Goal: Task Accomplishment & Management: Complete application form

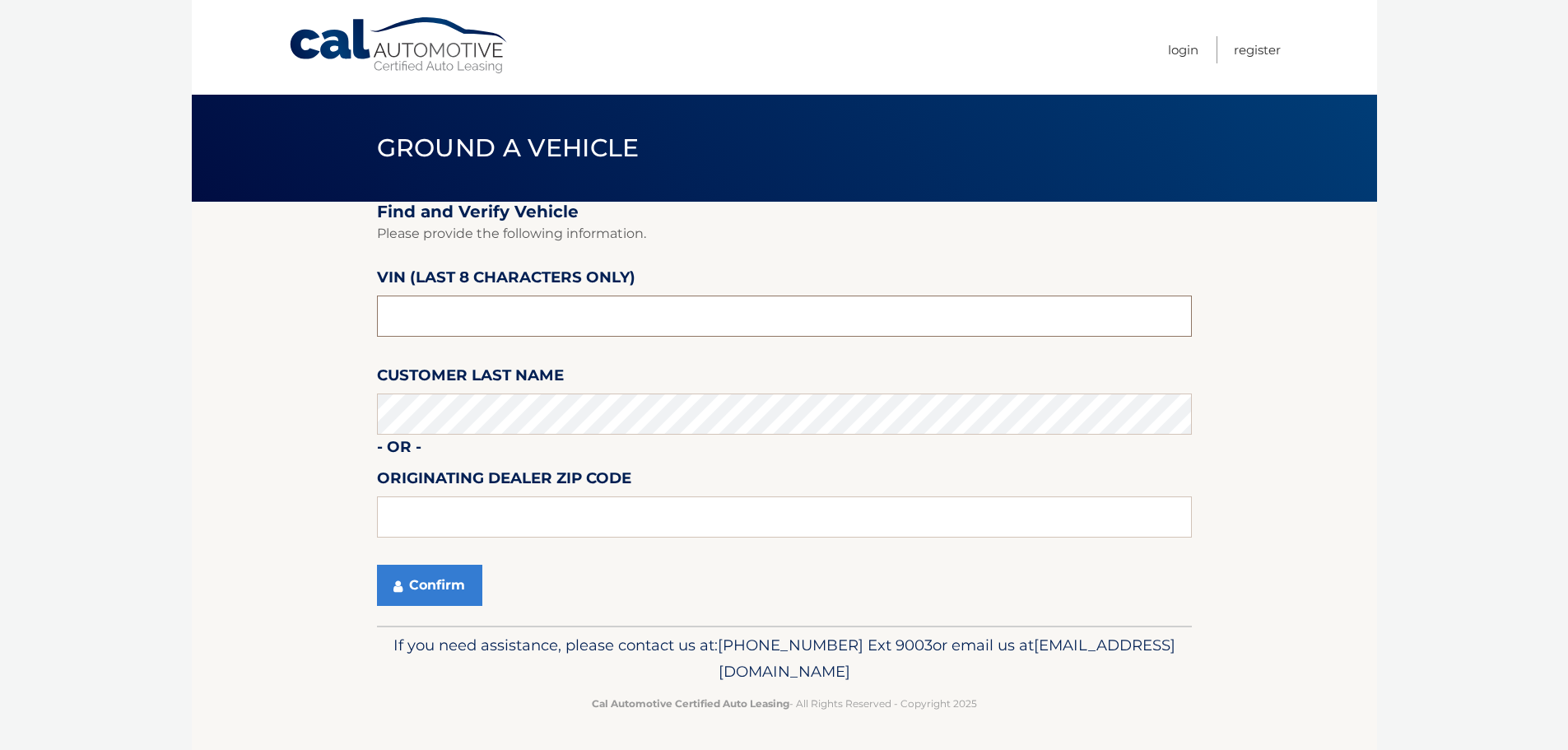
click at [488, 307] on input "text" at bounding box center [784, 316] width 815 height 41
type input "n*******"
type input "NM174379"
click at [377, 565] on button "Confirm" at bounding box center [430, 585] width 106 height 41
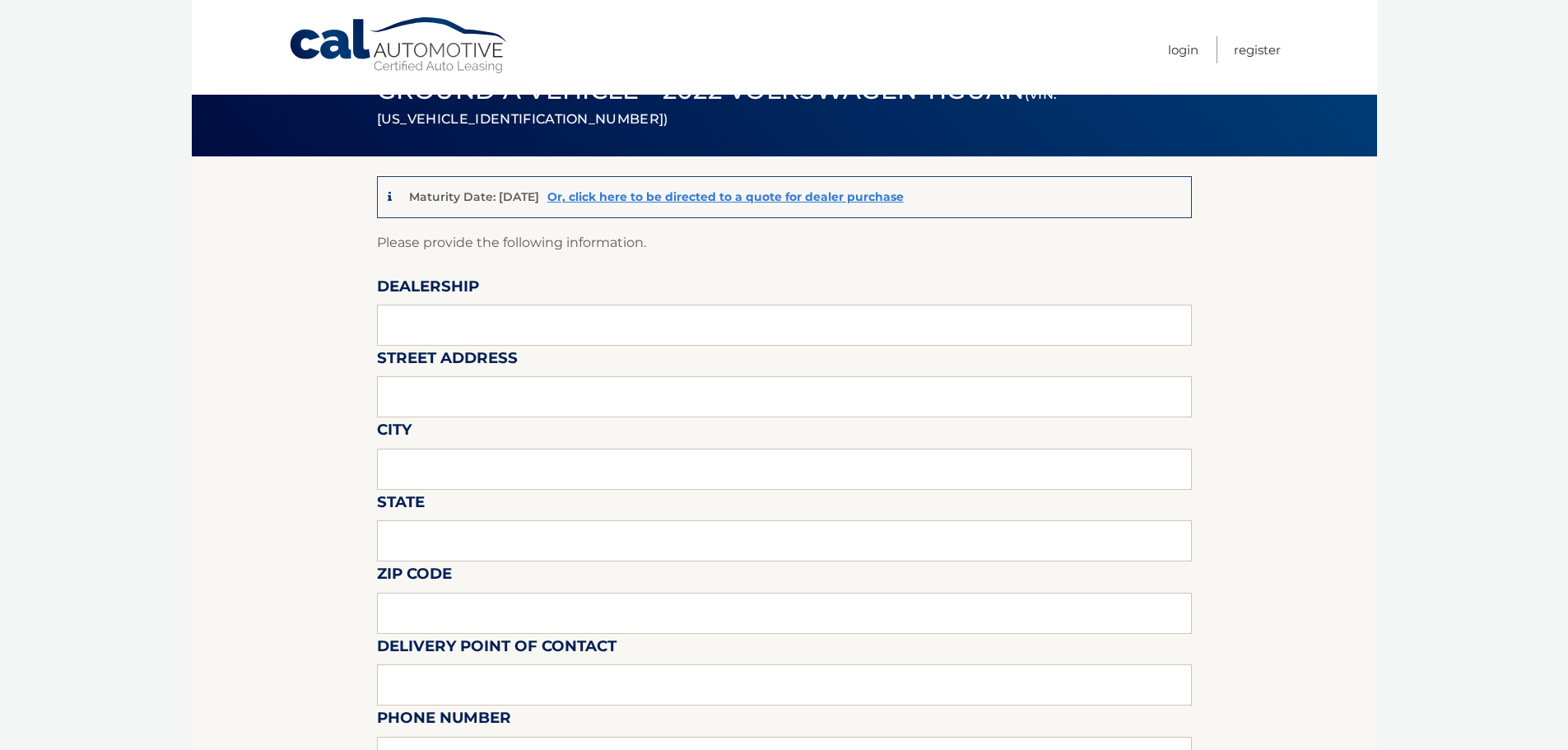
scroll to position [83, 0]
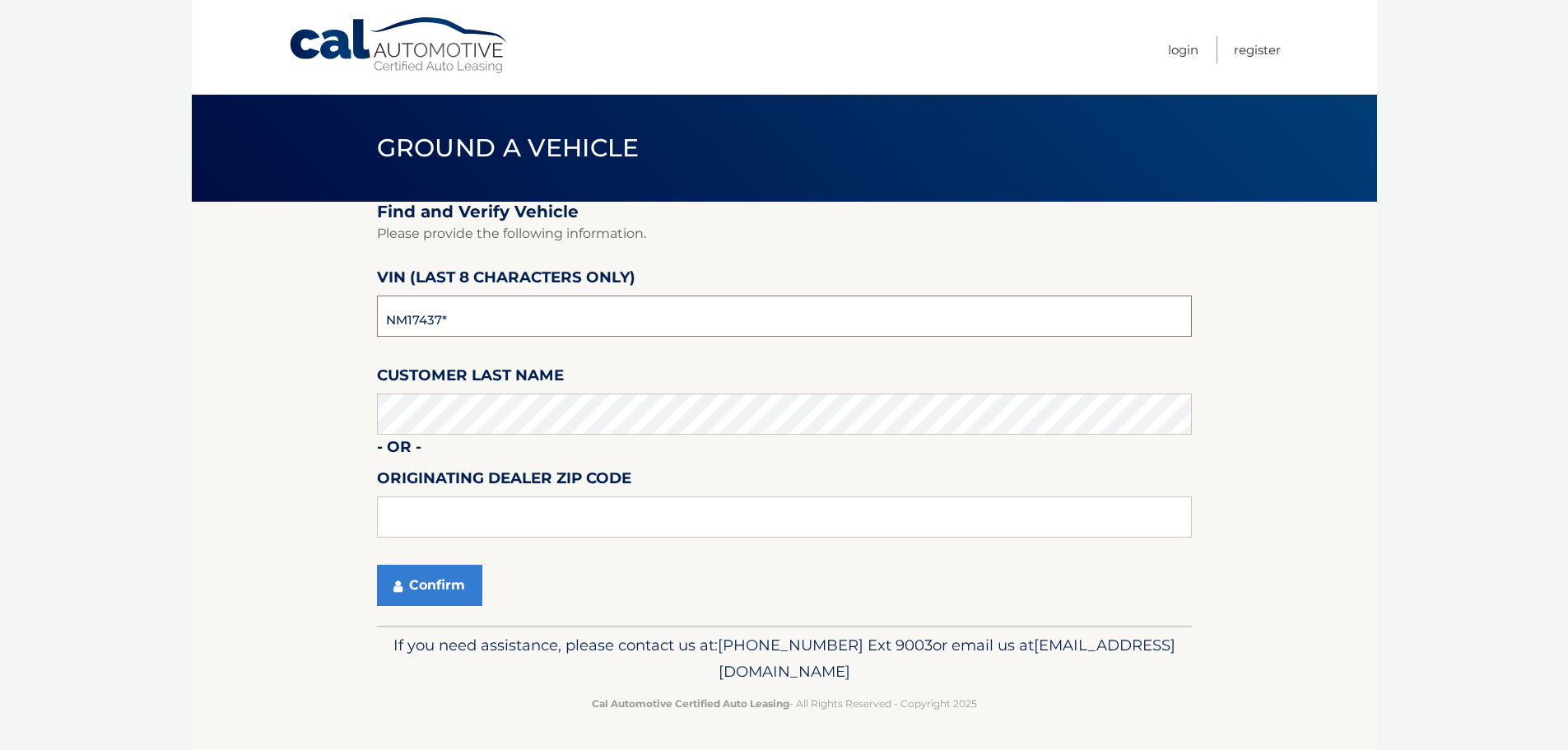
type input "NM174379"
type input "07924"
click at [408, 572] on button "Confirm" at bounding box center [430, 585] width 106 height 41
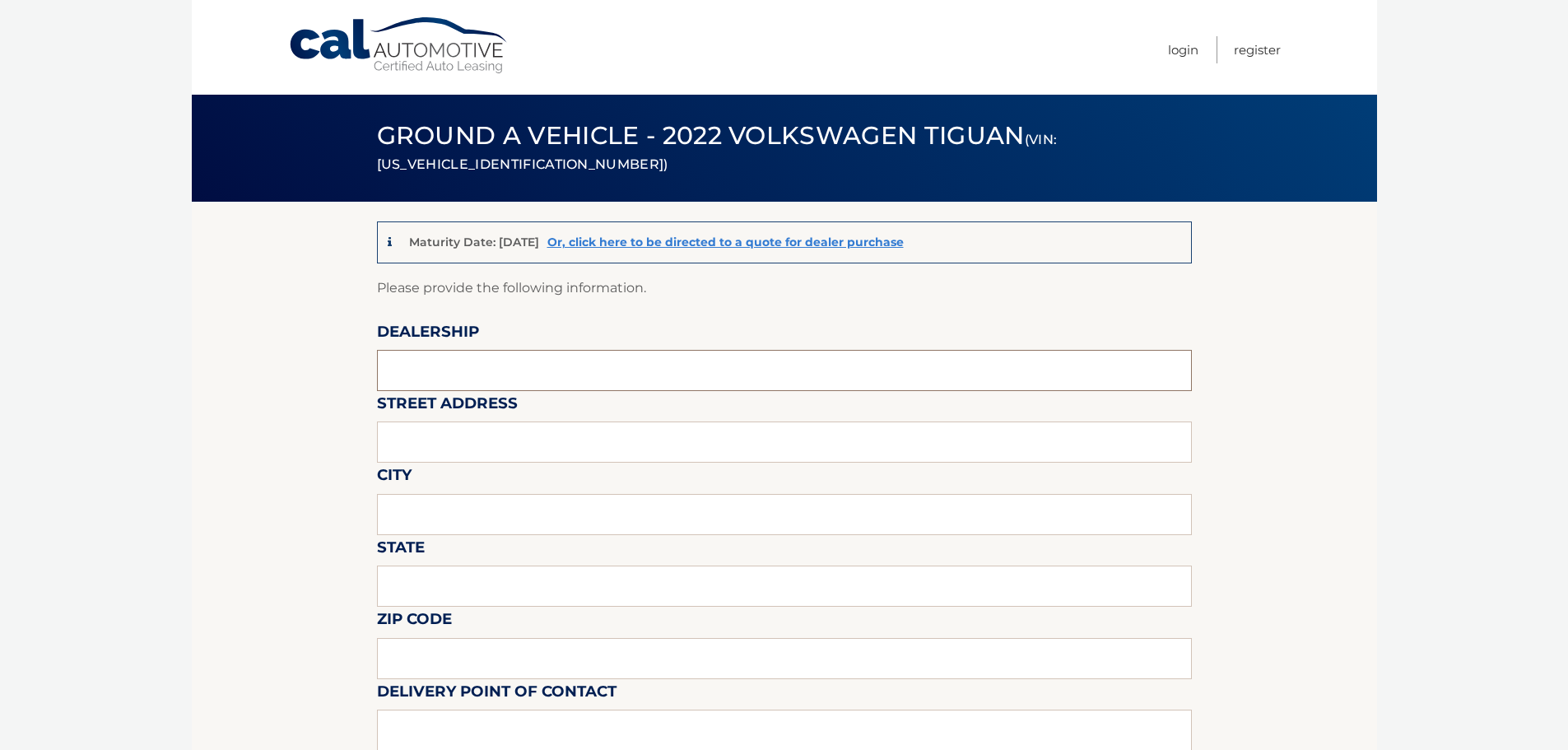
click at [530, 355] on input "text" at bounding box center [784, 370] width 815 height 41
type input "[PERSON_NAME] VOLKSWAGEN"
type input "[STREET_ADDRESS]"
type input "[GEOGRAPHIC_DATA]"
type input "[US_STATE]"
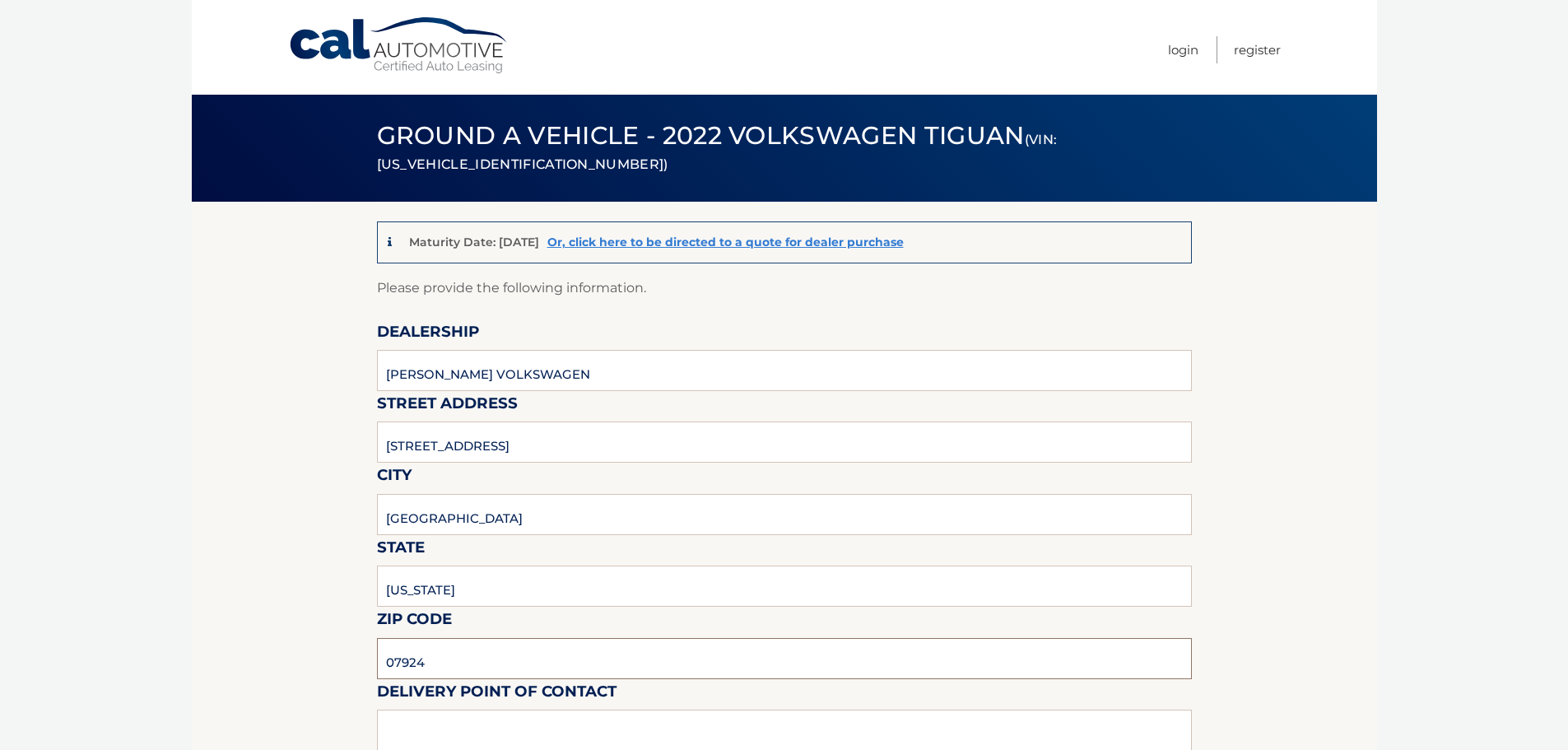
type input "07924"
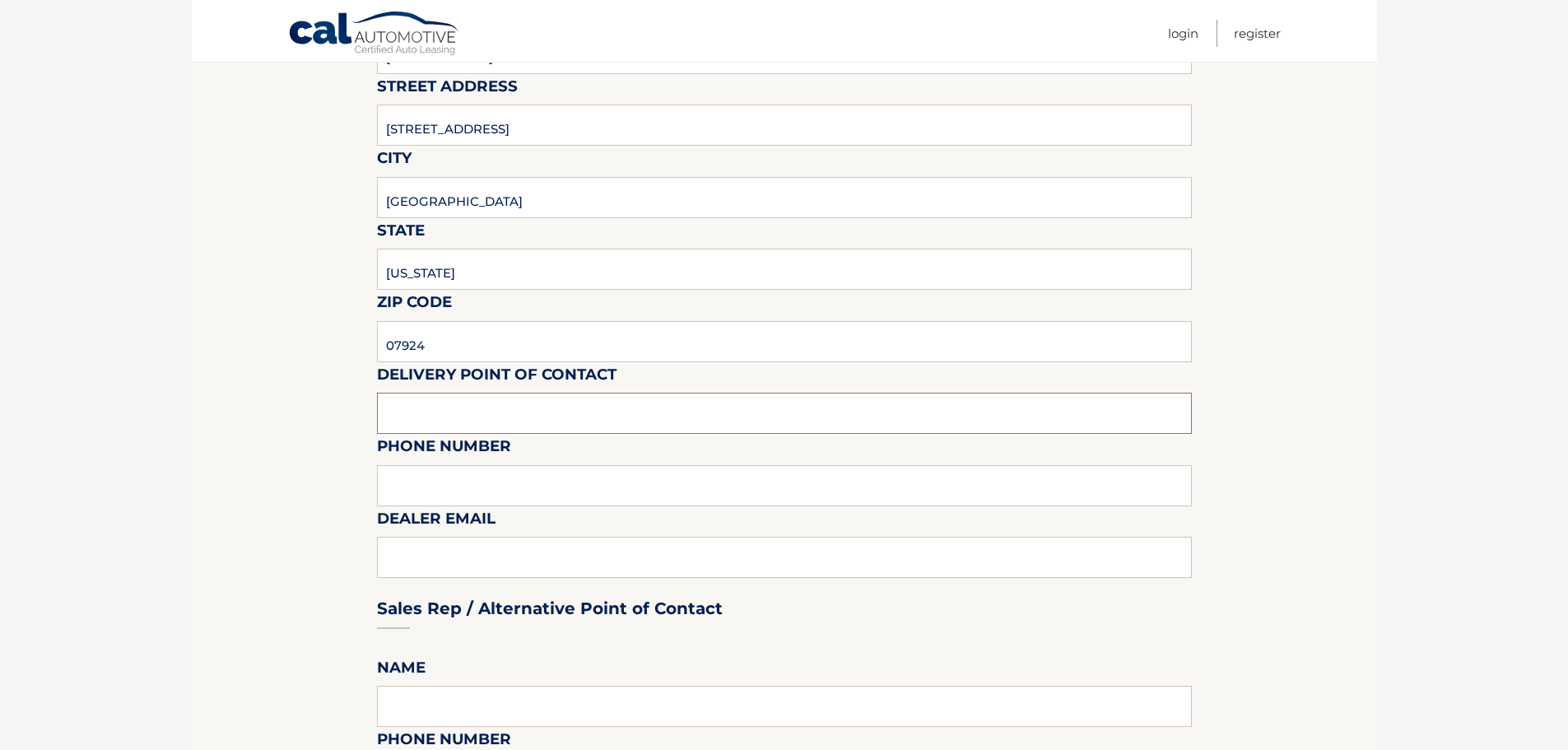
scroll to position [331, 0]
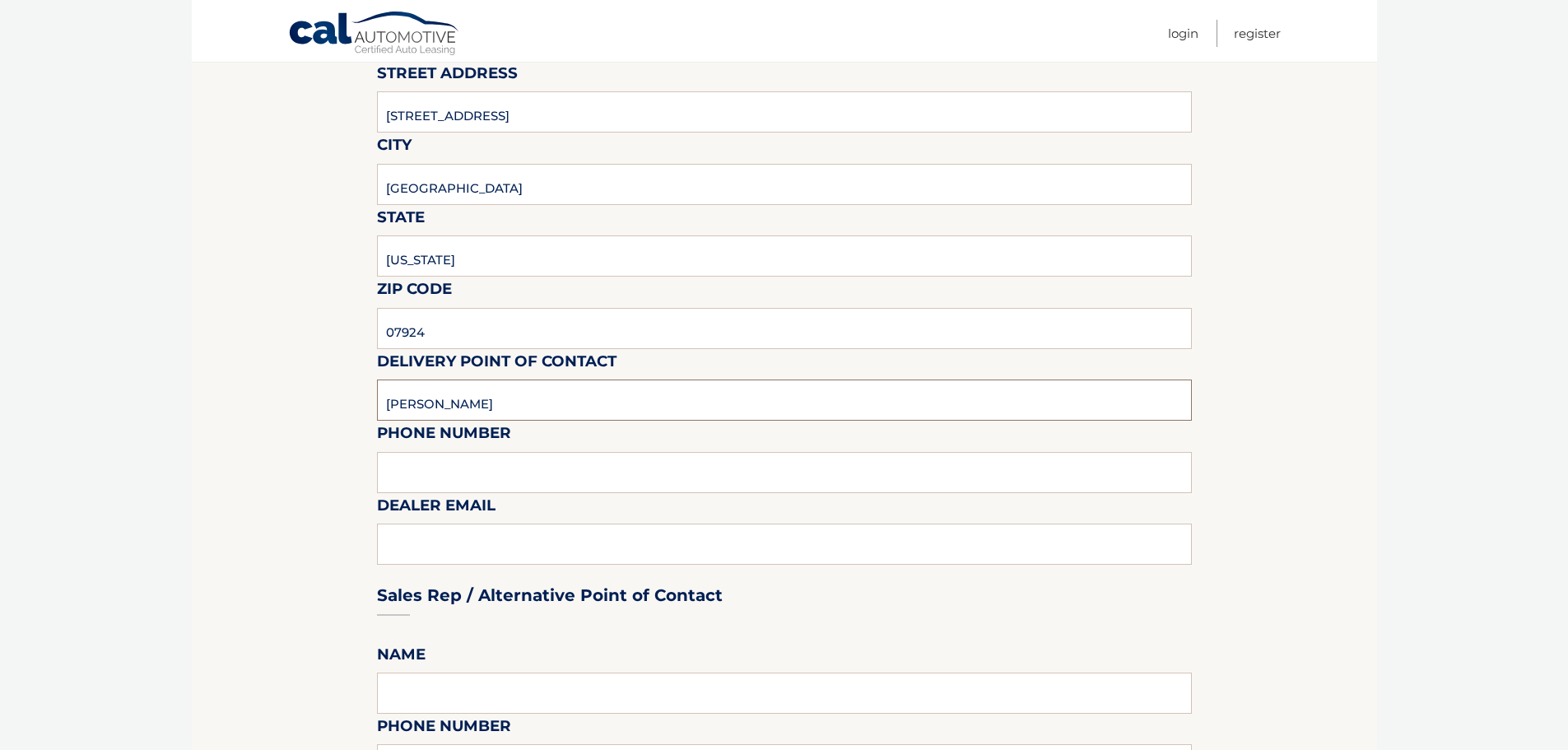
type input "[PERSON_NAME]"
type input "9087661600"
type input "[EMAIL_ADDRESS][DOMAIN_NAME]"
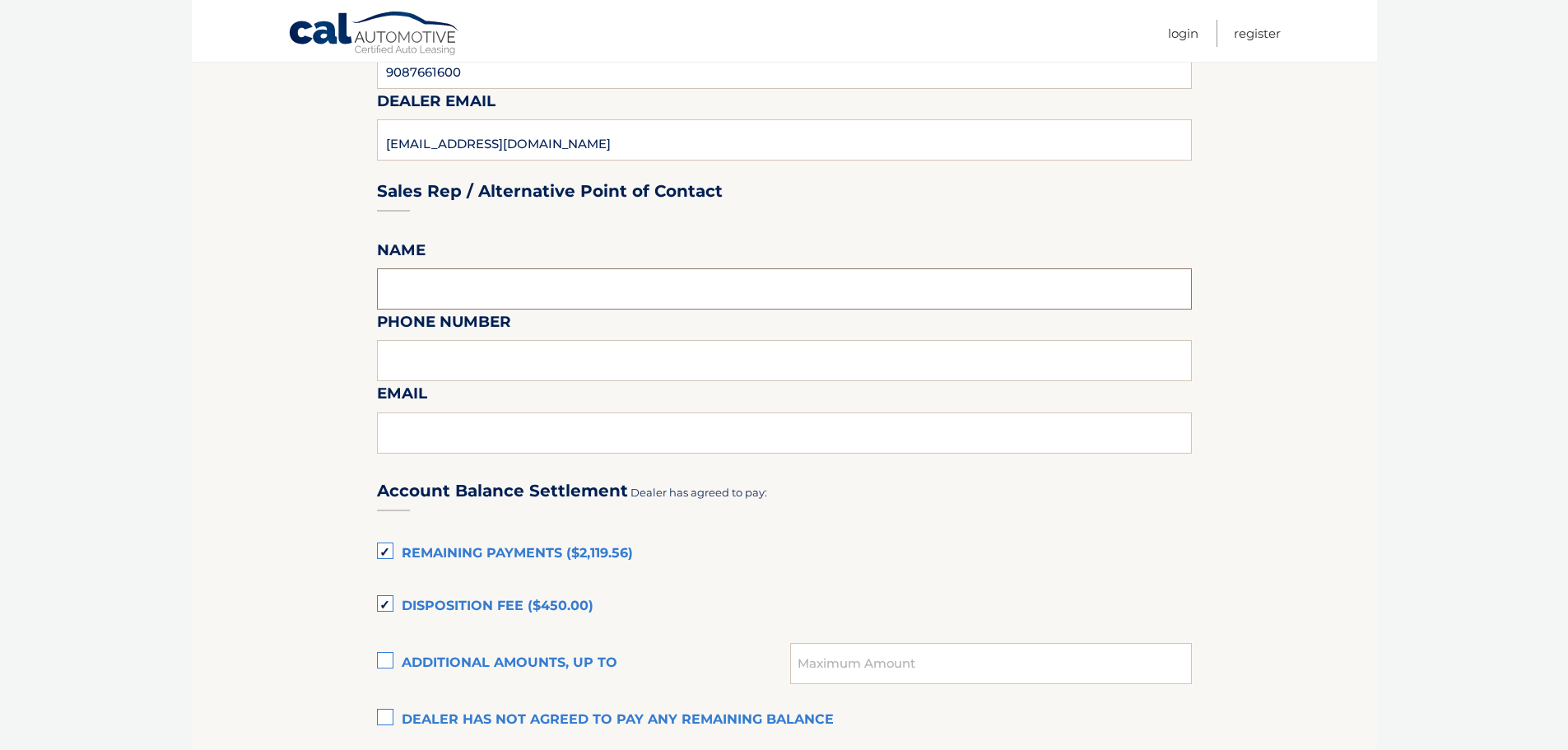
scroll to position [742, 0]
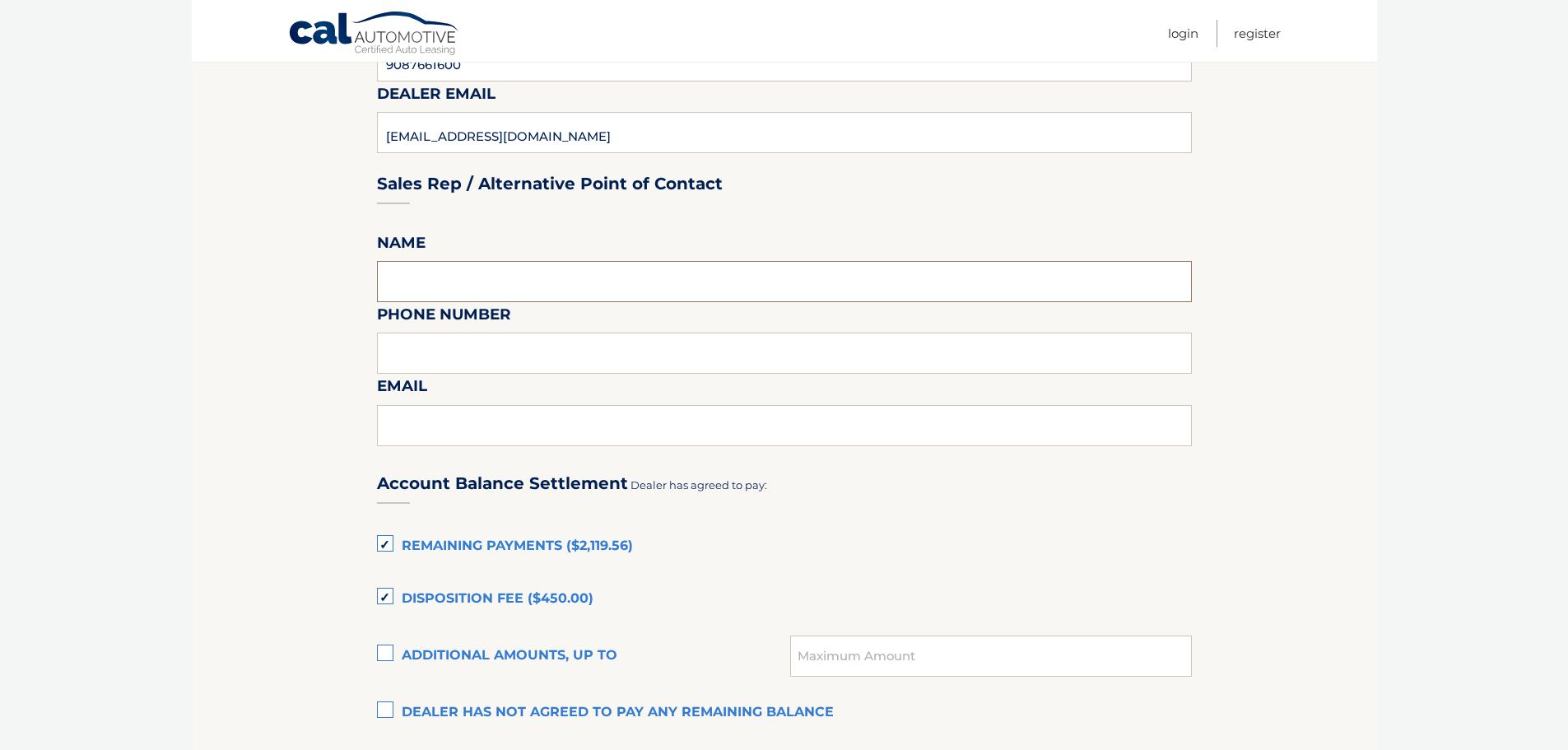
type input "B"
type input "[PERSON_NAME]"
type input "9087661600"
type input "[EMAIL_ADDRESS][DOMAIN_NAME]"
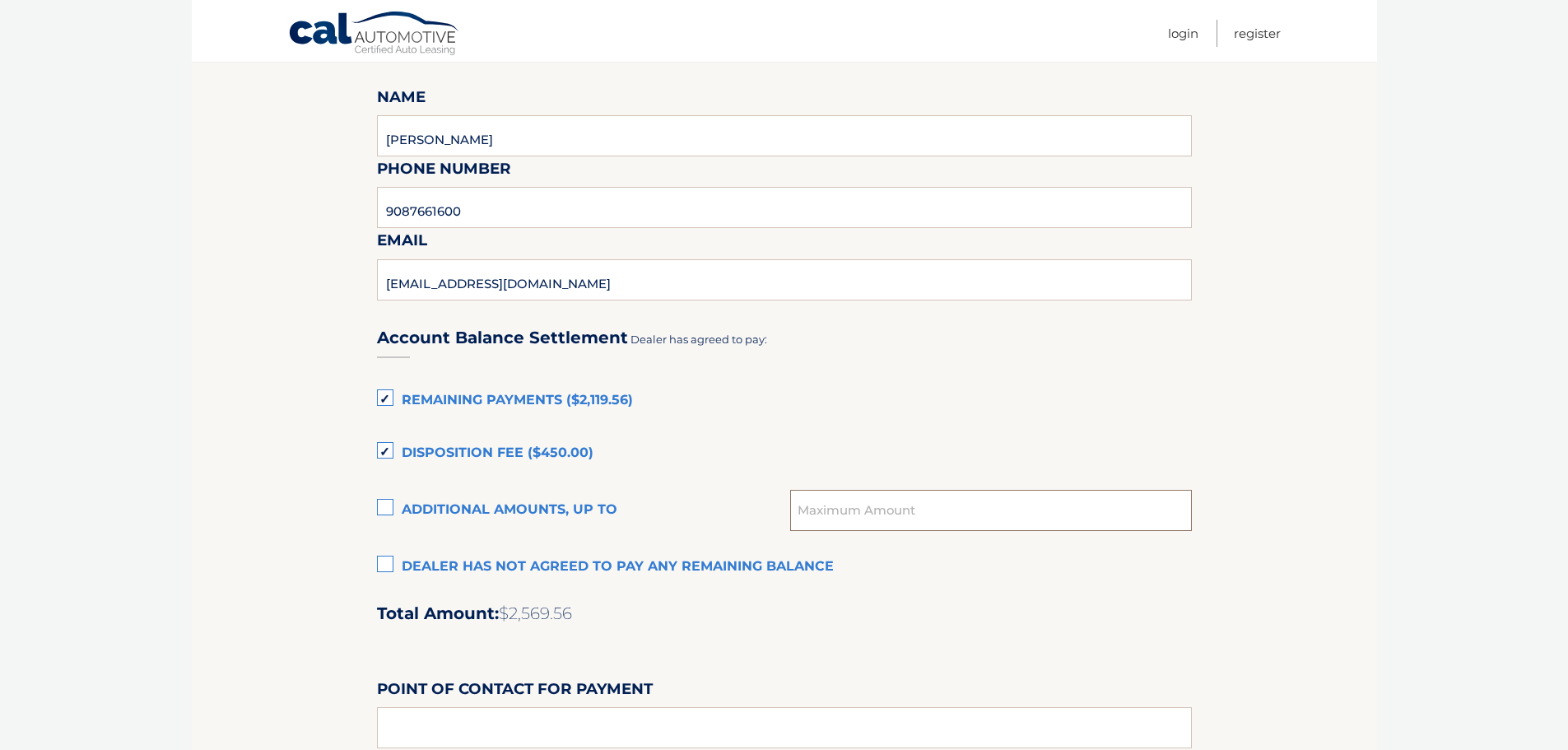
scroll to position [1072, 0]
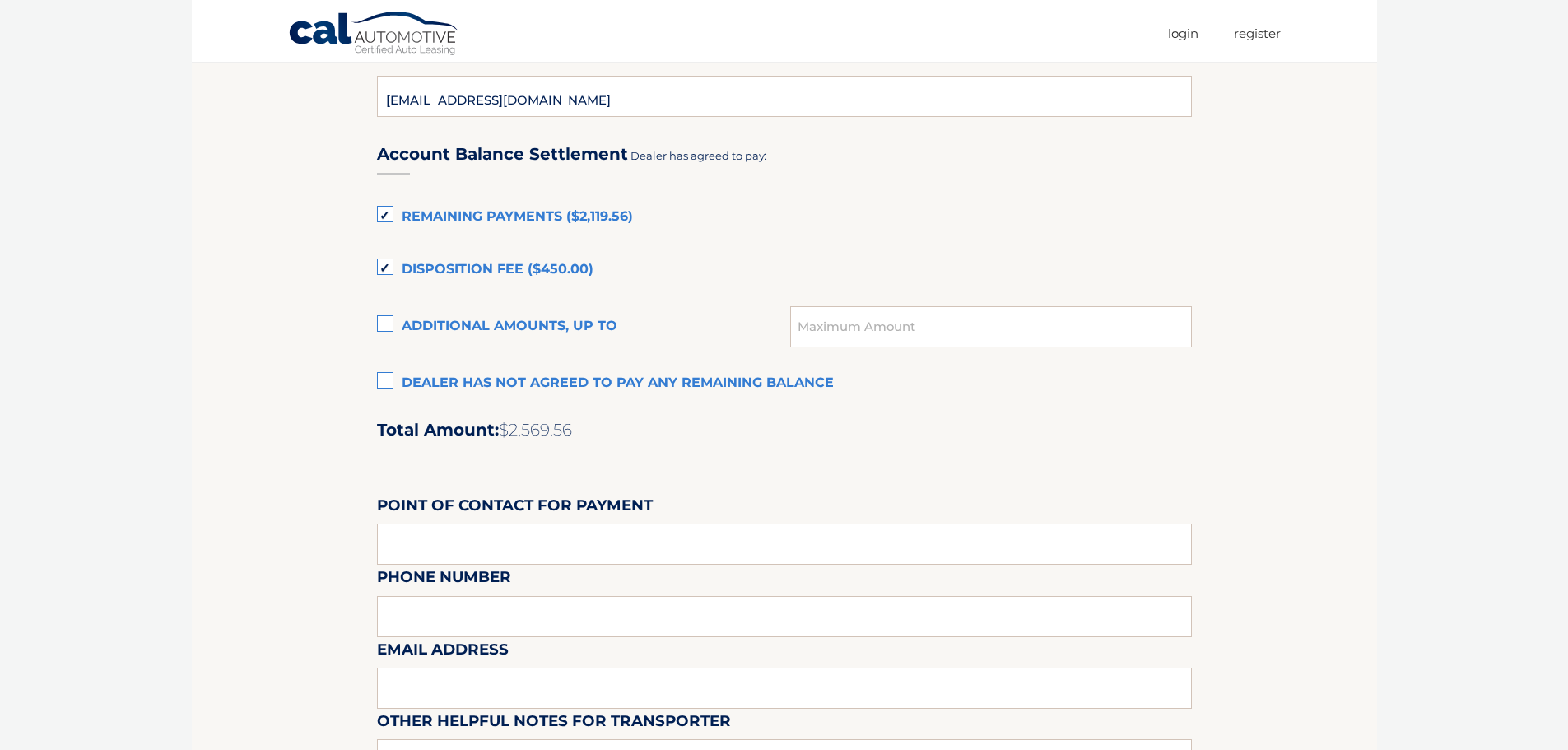
click at [540, 267] on label "Disposition Fee ($450.00)" at bounding box center [784, 270] width 815 height 33
click at [0, 0] on input "Disposition Fee ($450.00)" at bounding box center [0, 0] width 0 height 0
click at [537, 286] on label "Disposition Fee ($450.00)" at bounding box center [784, 270] width 815 height 33
click at [0, 0] on input "Disposition Fee ($450.00)" at bounding box center [0, 0] width 0 height 0
click at [537, 286] on label "Disposition Fee ($450.00)" at bounding box center [784, 270] width 815 height 33
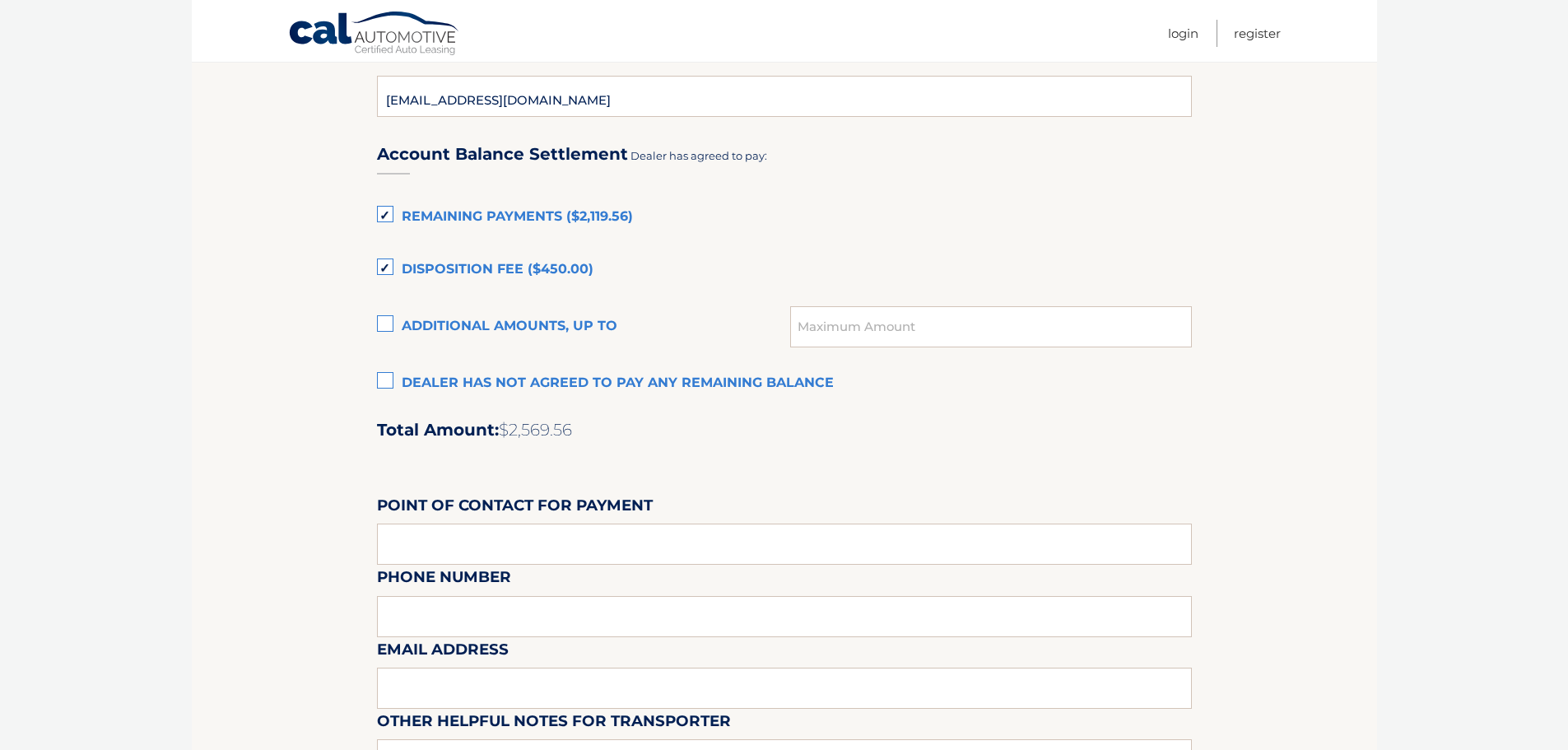
click at [0, 0] on input "Disposition Fee ($450.00)" at bounding box center [0, 0] width 0 height 0
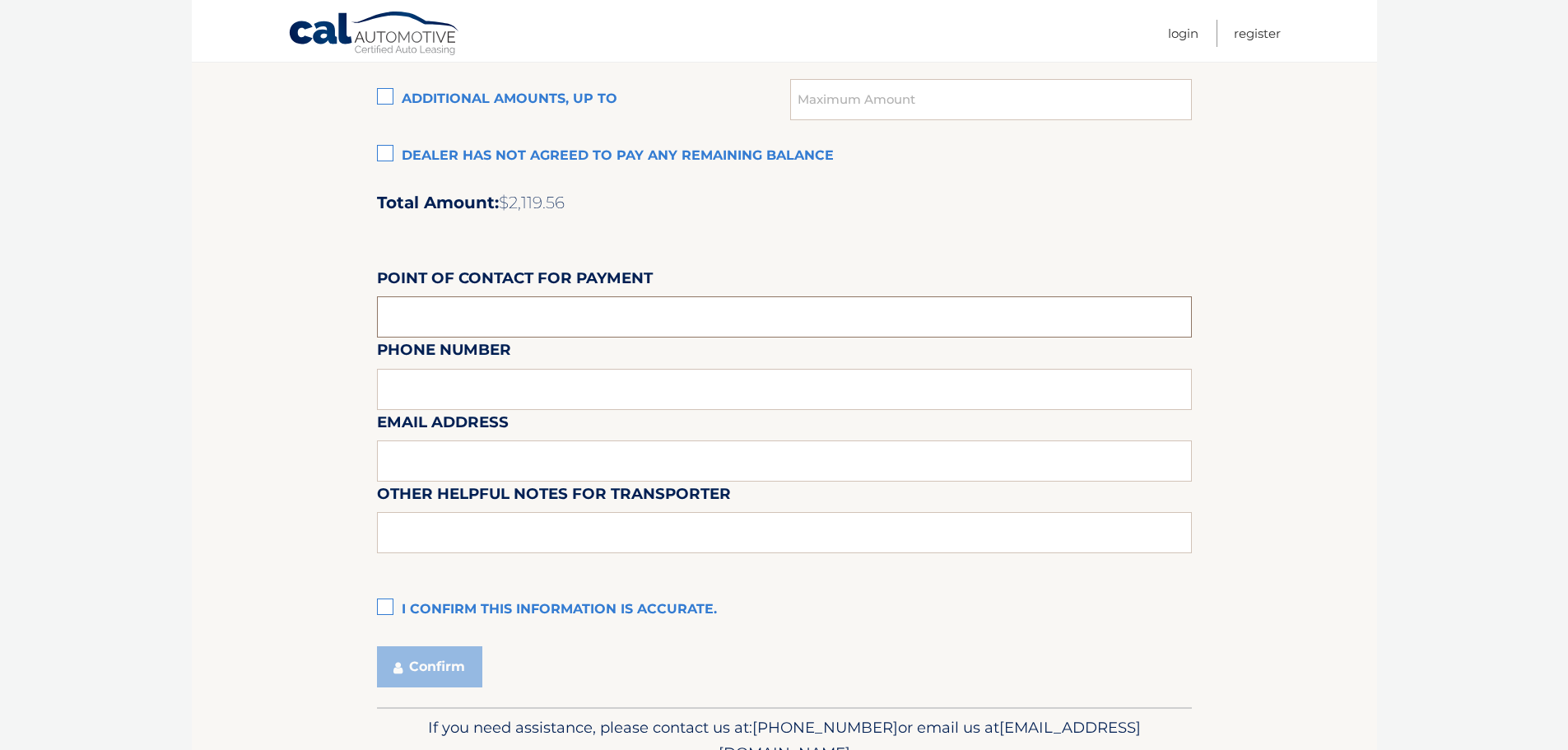
click at [574, 309] on input "text" at bounding box center [784, 317] width 815 height 41
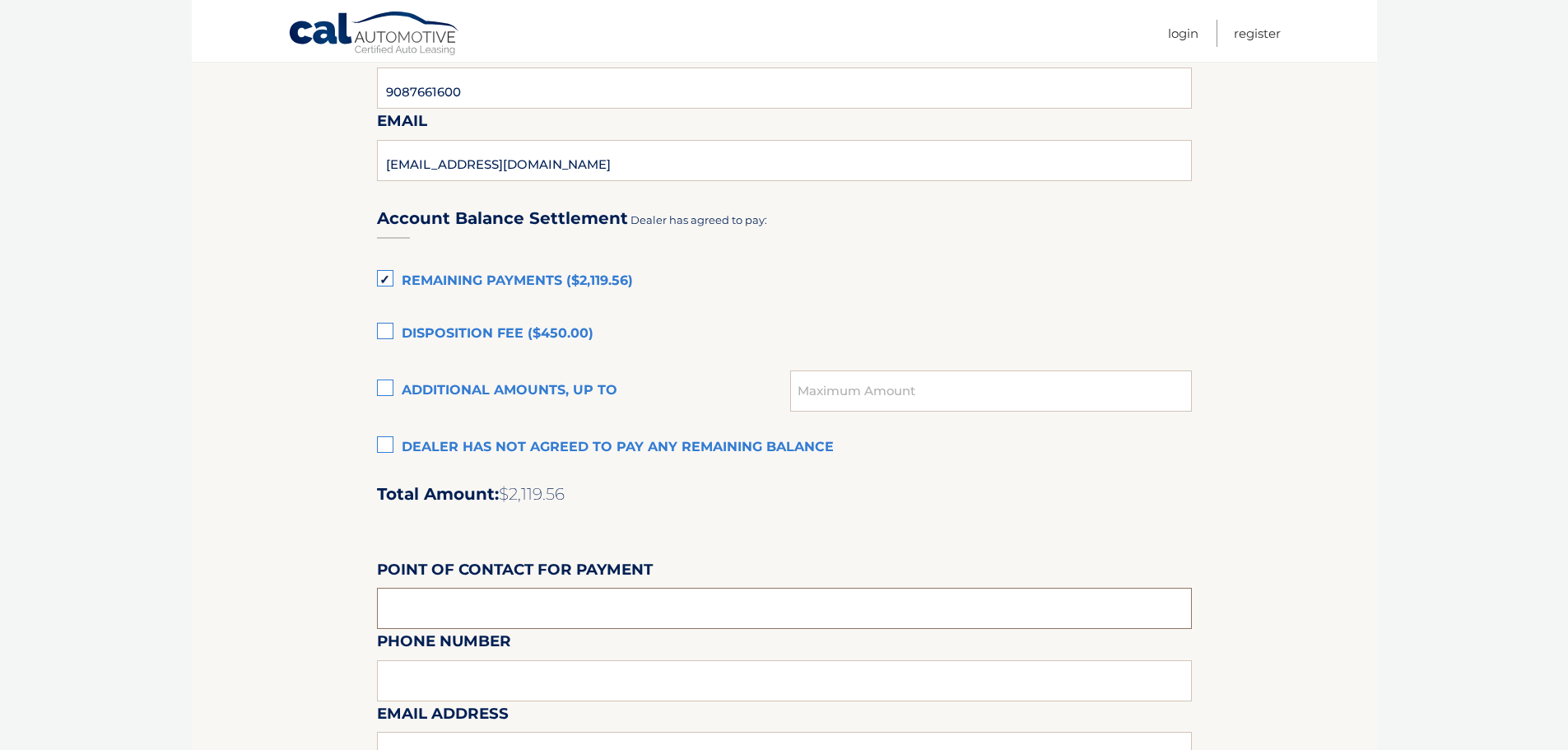
scroll to position [1134, 0]
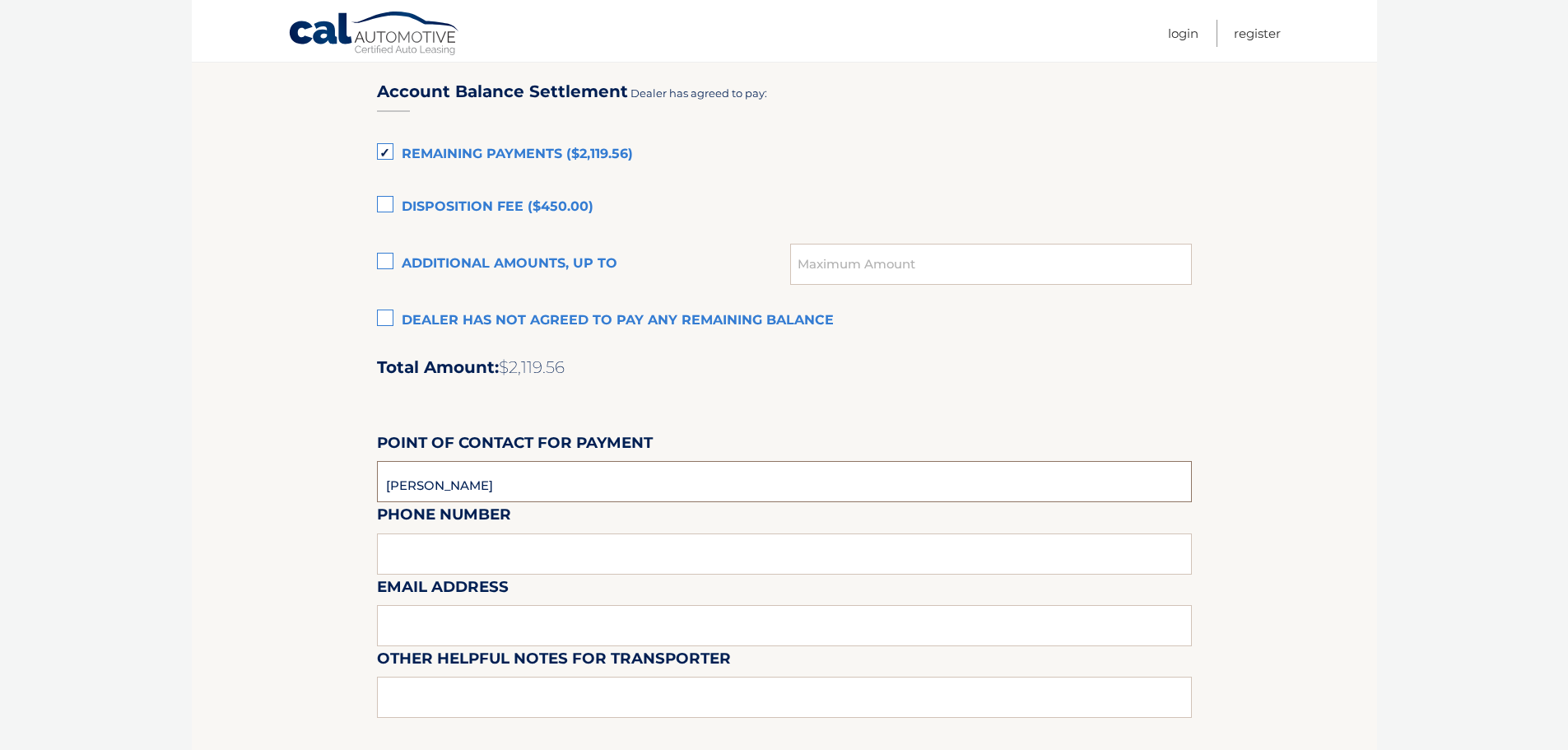
type input "[PERSON_NAME]"
type input "9087661600"
type input "B"
type input "[EMAIL_ADDRESS][DOMAIN_NAME]"
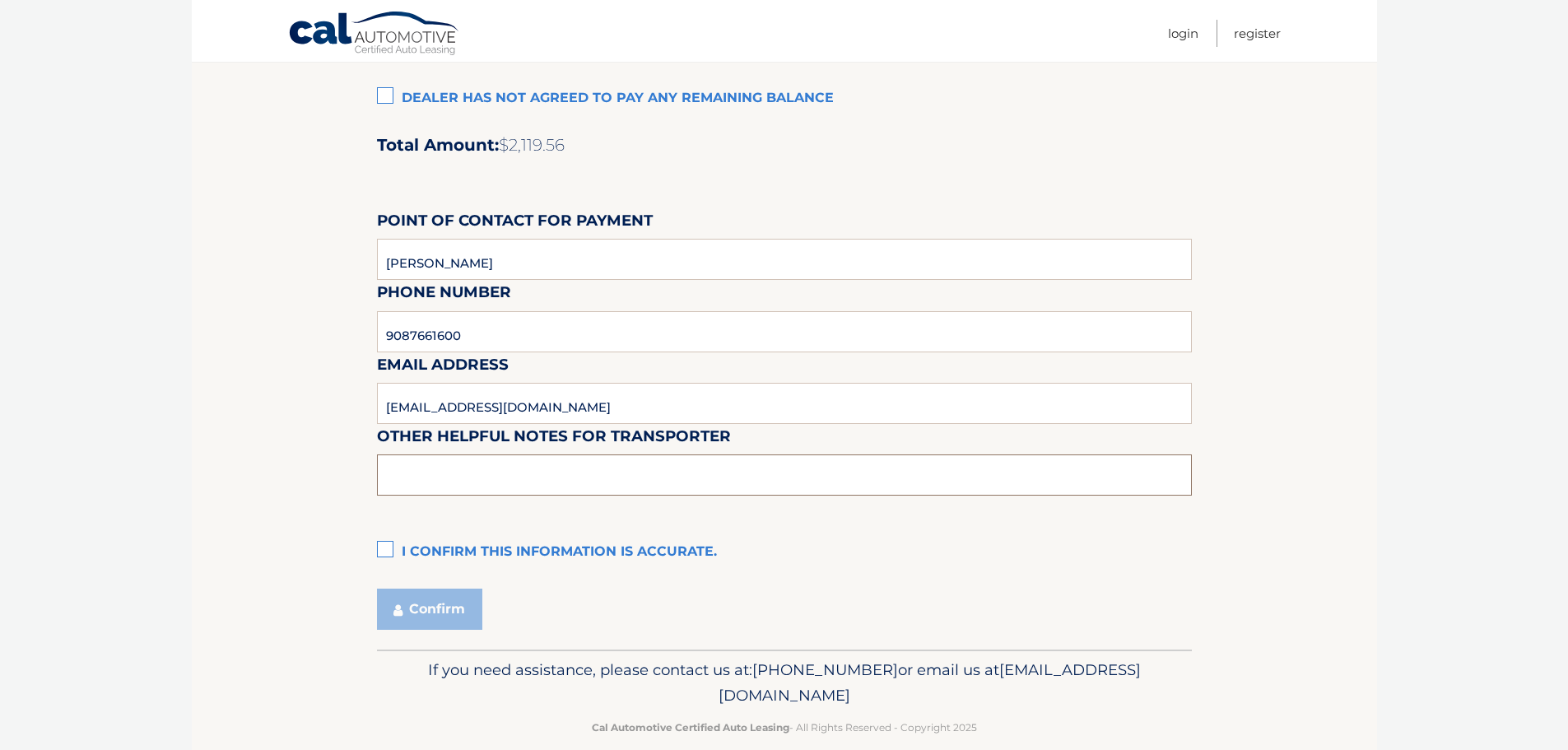
scroll to position [1381, 0]
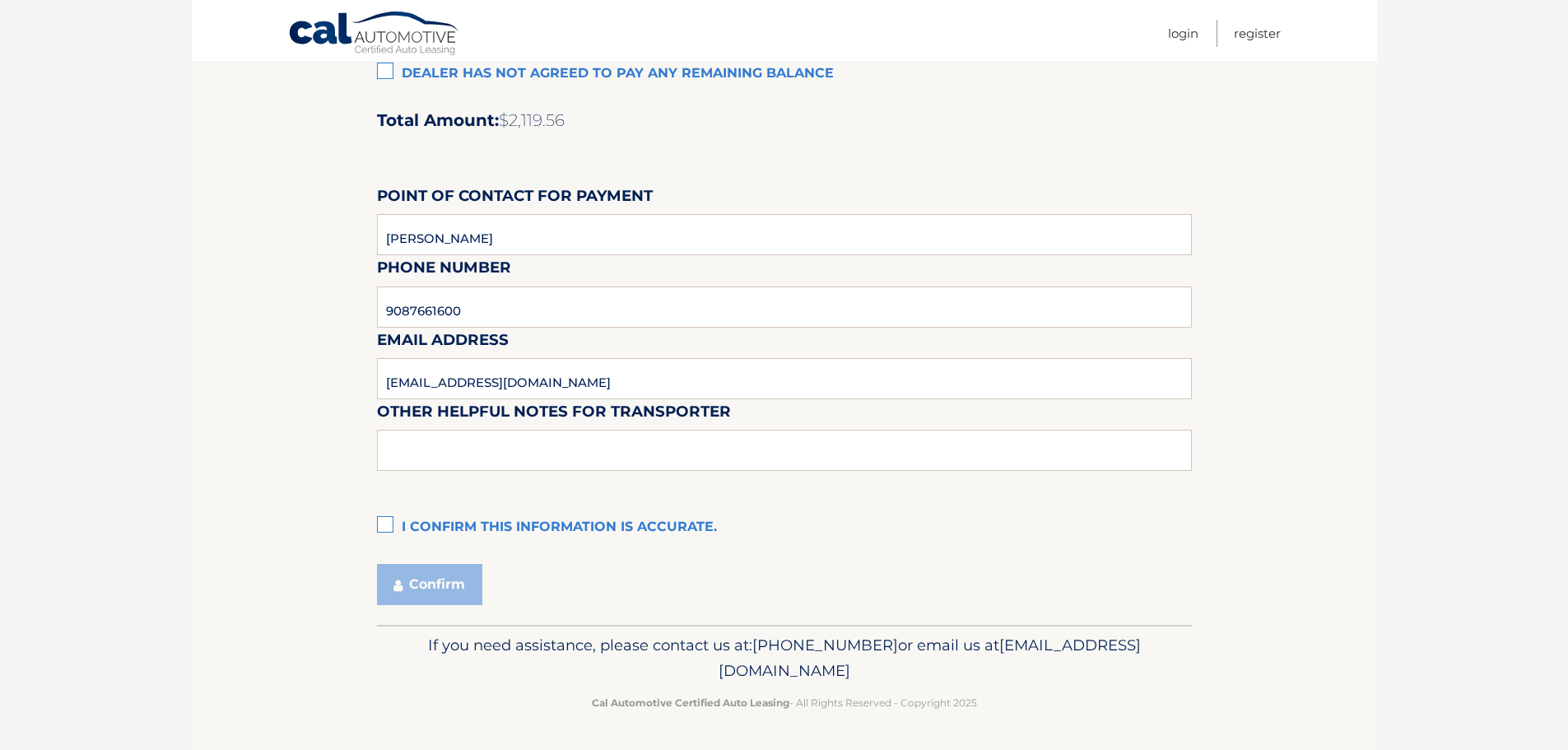
click at [464, 527] on label "I confirm this information is accurate." at bounding box center [784, 528] width 815 height 33
click at [0, 0] on input "I confirm this information is accurate." at bounding box center [0, 0] width 0 height 0
click at [450, 571] on button "Confirm" at bounding box center [430, 584] width 106 height 41
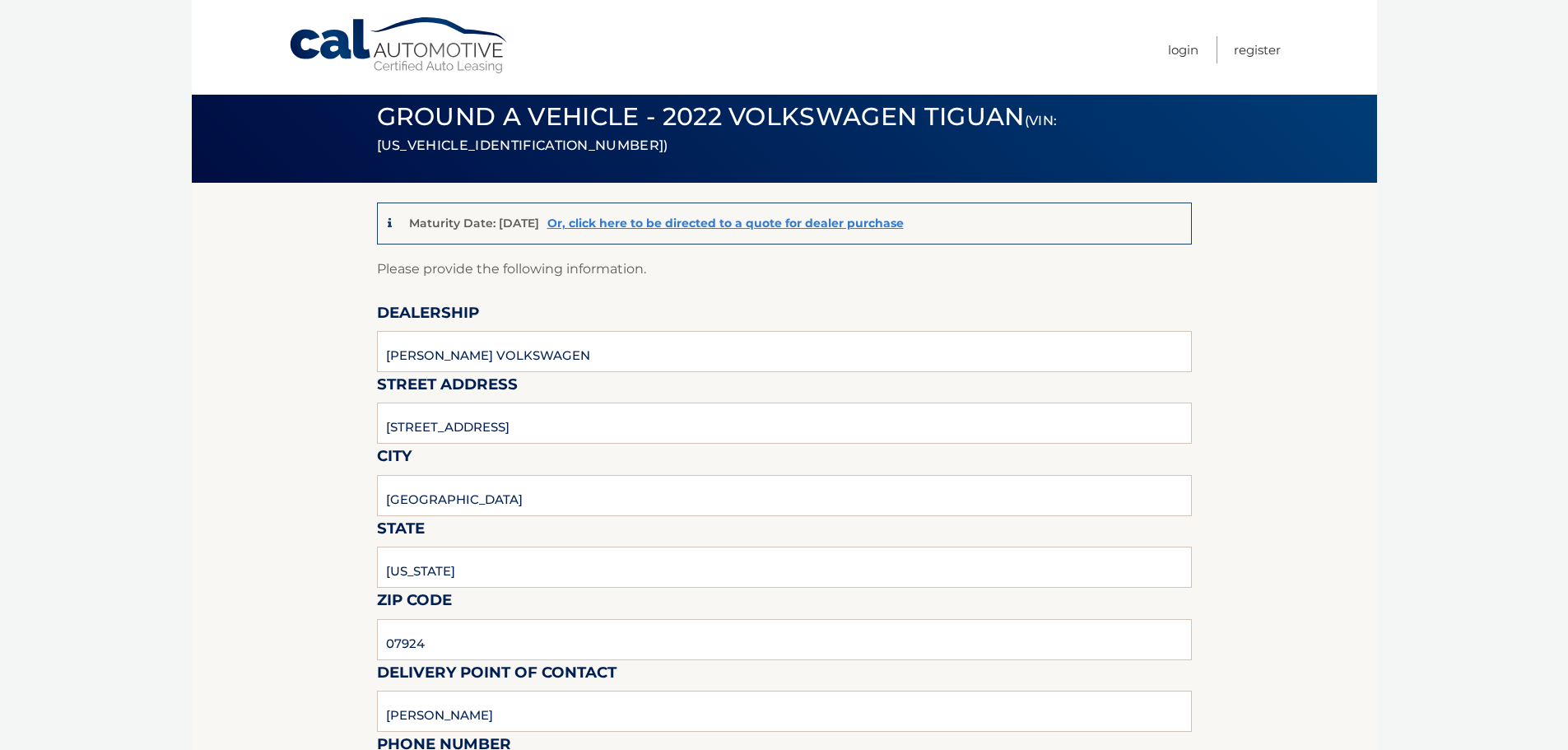
scroll to position [0, 0]
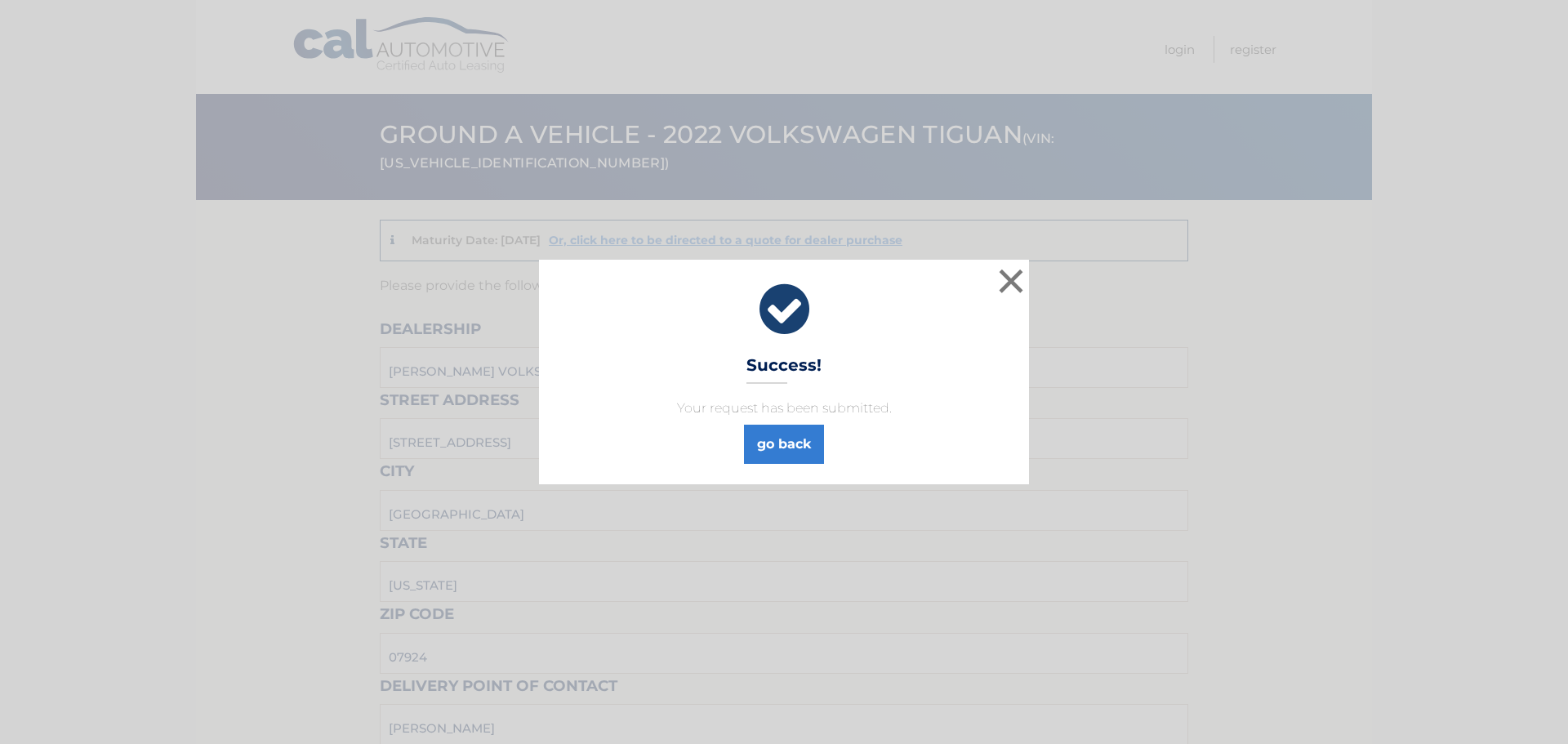
drag, startPoint x: 742, startPoint y: 423, endPoint x: 789, endPoint y: 578, distance: 162.0
click at [493, 501] on div "× Success! Your request has been submitted. go back Loading..." at bounding box center [784, 372] width 1568 height 744
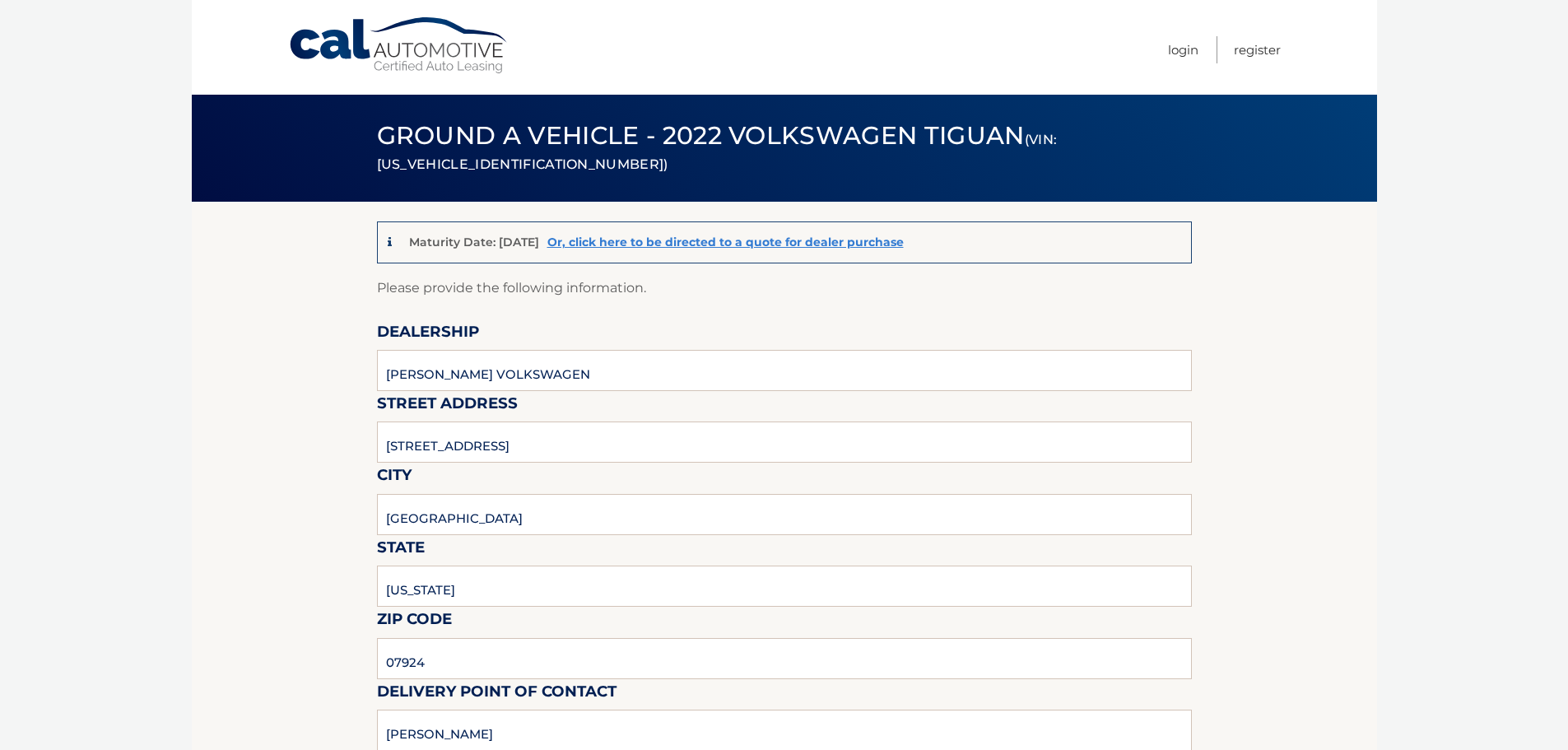
click at [321, 49] on link "Cal Automotive" at bounding box center [398, 46] width 222 height 59
